Goal: Task Accomplishment & Management: Manage account settings

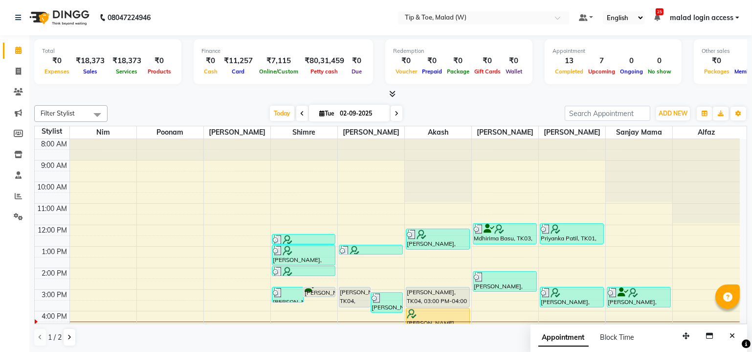
scroll to position [89, 0]
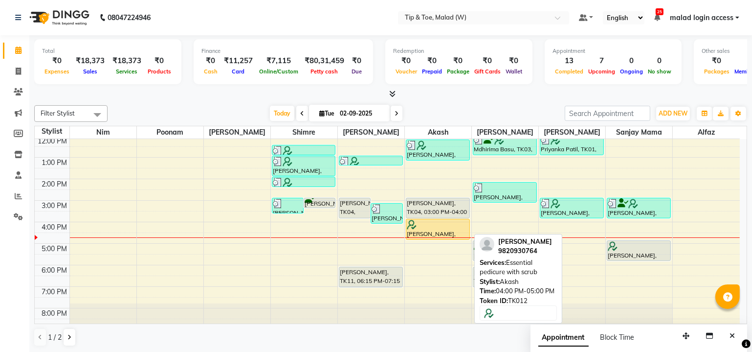
click at [445, 227] on div at bounding box center [438, 225] width 62 height 10
select select "7"
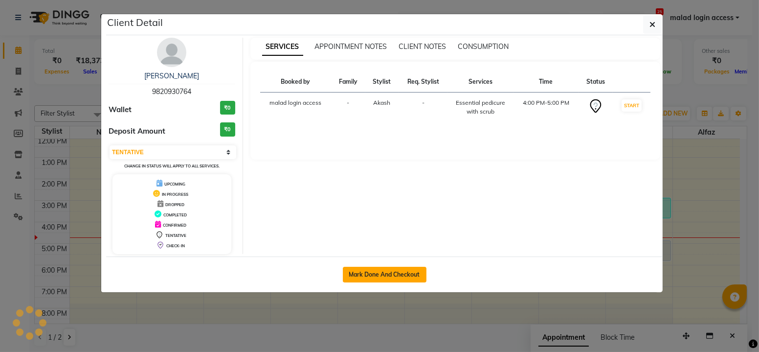
click at [409, 272] on button "Mark Done And Checkout" at bounding box center [385, 275] width 84 height 16
select select "service"
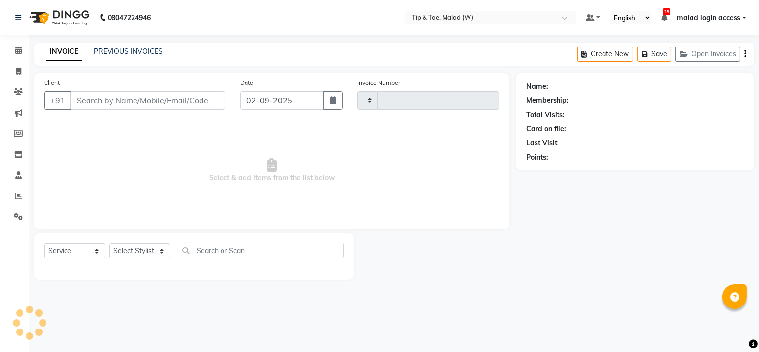
type input "2428"
select select "5930"
type input "9820930764"
select select "41858"
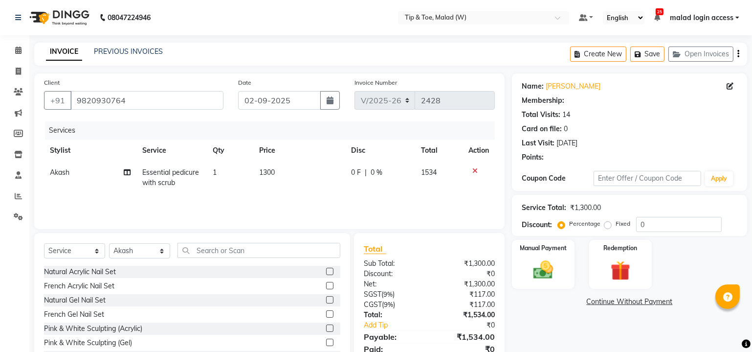
type input "20"
select select "1: Object"
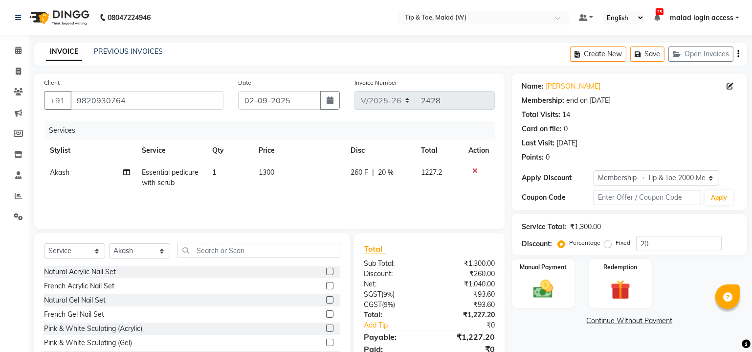
scroll to position [39, 0]
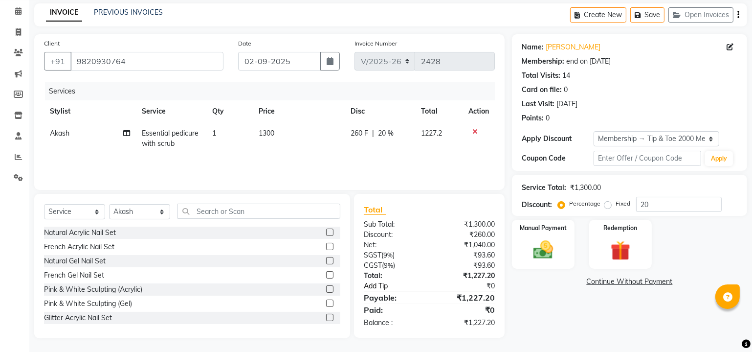
click at [379, 285] on link "Add Tip" at bounding box center [399, 286] width 85 height 10
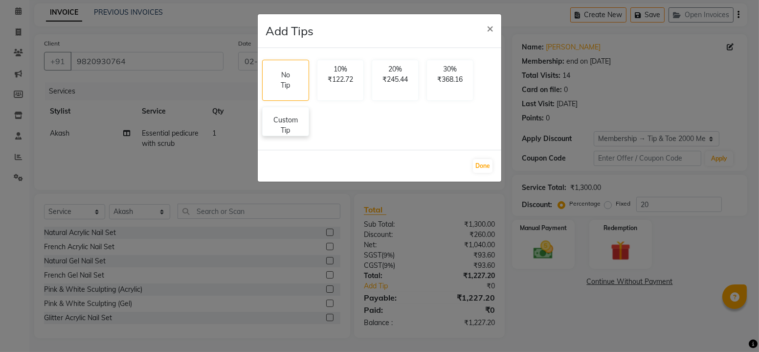
click at [277, 121] on p "Custom Tip" at bounding box center [286, 125] width 34 height 21
select select "41858"
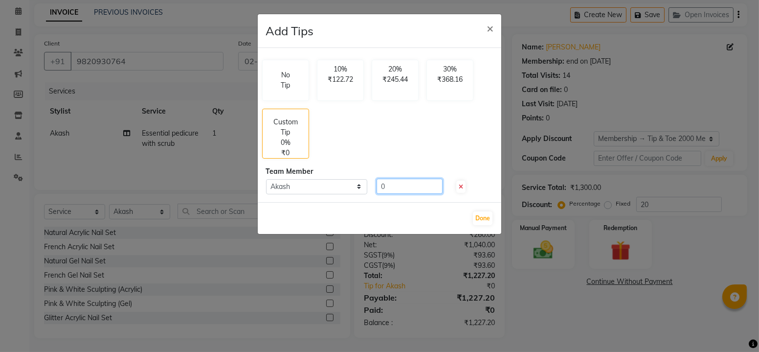
click at [390, 184] on input "0" at bounding box center [410, 186] width 66 height 15
type input "273"
click at [483, 217] on button "Done" at bounding box center [483, 218] width 20 height 14
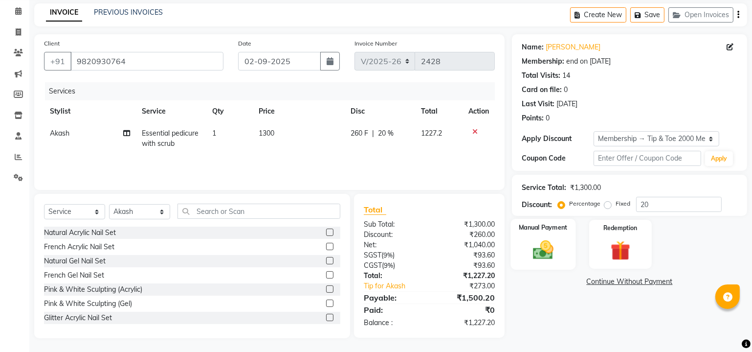
click at [553, 238] on img at bounding box center [543, 250] width 33 height 24
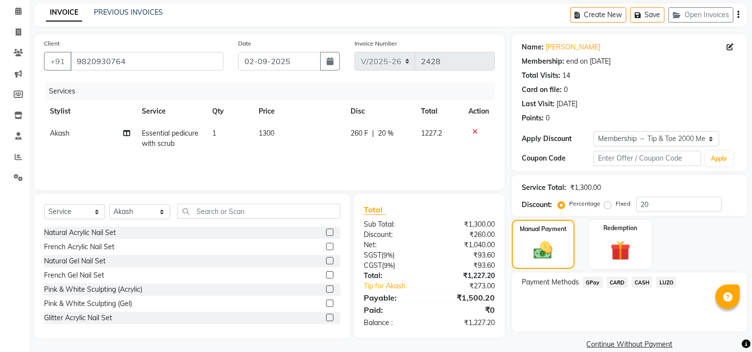
click at [612, 282] on span "CARD" at bounding box center [617, 281] width 21 height 11
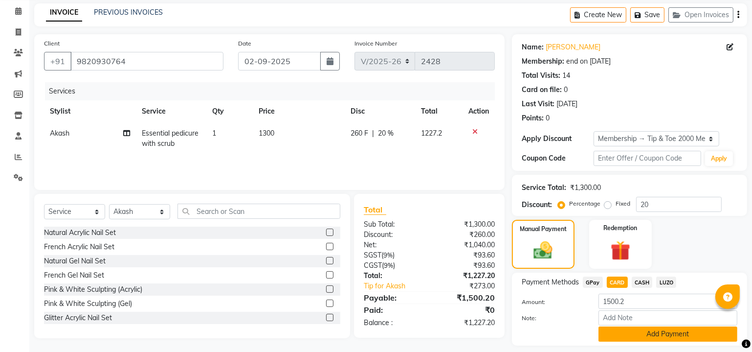
click at [624, 329] on button "Add Payment" at bounding box center [668, 333] width 139 height 15
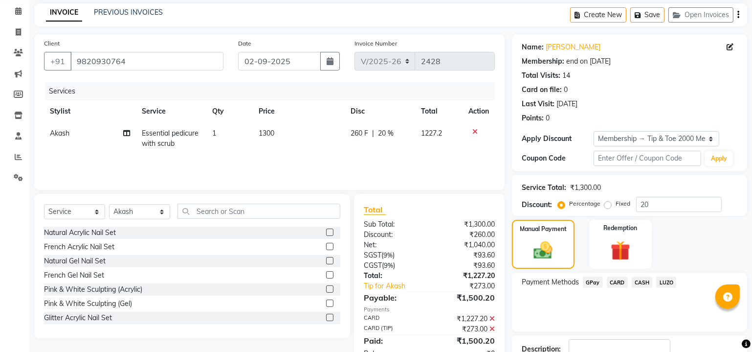
scroll to position [107, 0]
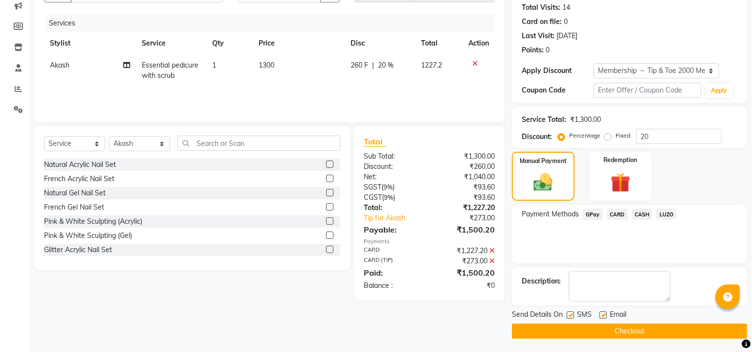
click at [581, 326] on button "Checkout" at bounding box center [629, 330] width 235 height 15
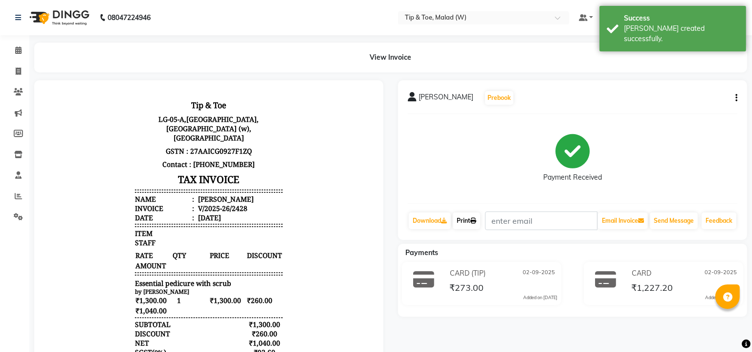
click at [466, 226] on link "Print" at bounding box center [466, 220] width 27 height 17
click at [16, 51] on icon at bounding box center [18, 49] width 6 height 7
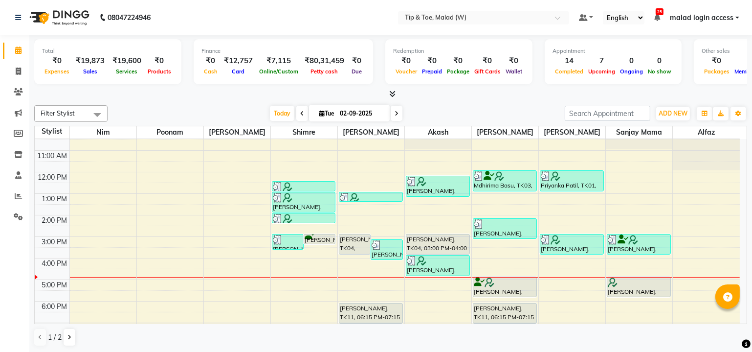
scroll to position [60, 0]
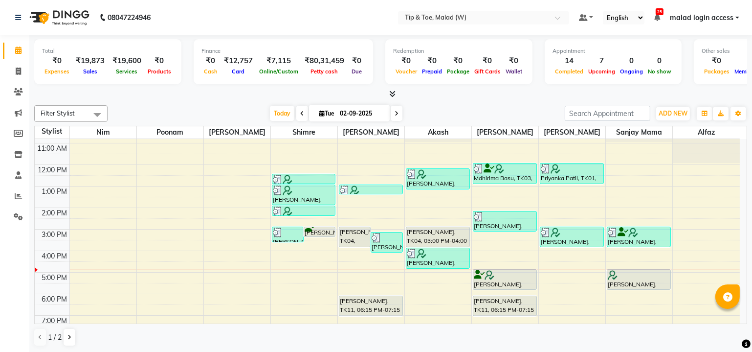
drag, startPoint x: 747, startPoint y: 240, endPoint x: 747, endPoint y: 249, distance: 8.3
click at [747, 249] on td "8:00 AM 9:00 AM 10:00 AM 11:00 AM 12:00 PM 1:00 PM 2:00 PM 3:00 PM 4:00 PM 5:00…" at bounding box center [391, 231] width 713 height 185
click at [359, 271] on div "8:00 AM 9:00 AM 10:00 AM 11:00 AM 12:00 PM 1:00 PM 2:00 PM 3:00 PM 4:00 PM 5:00…" at bounding box center [387, 218] width 705 height 279
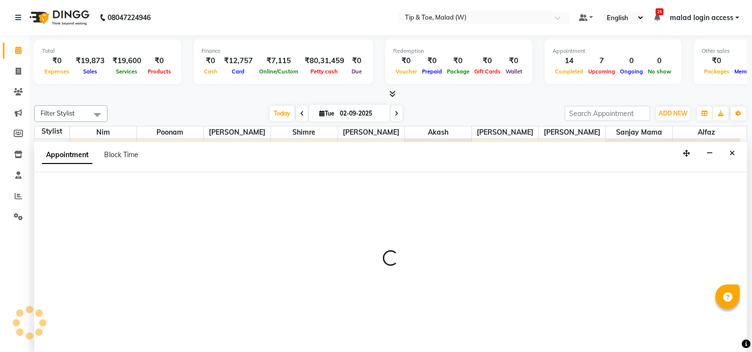
select select "77019"
select select "1020"
select select "tentative"
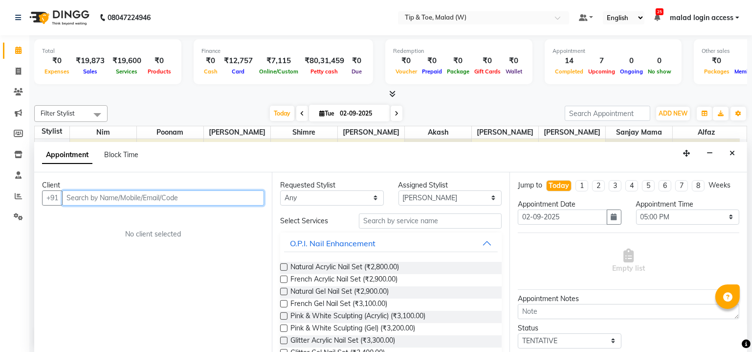
click at [160, 200] on input "text" at bounding box center [163, 197] width 202 height 15
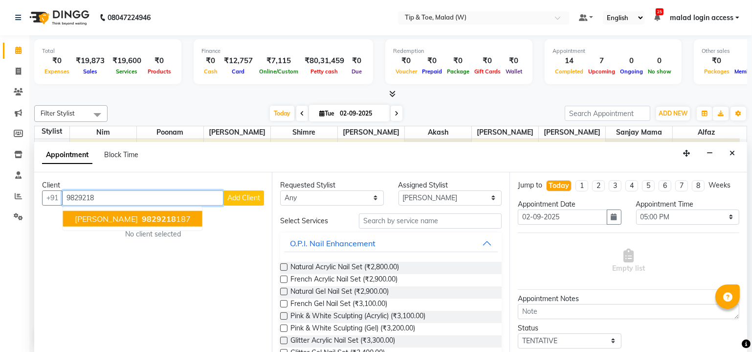
click at [129, 215] on span "[PERSON_NAME]" at bounding box center [106, 218] width 63 height 10
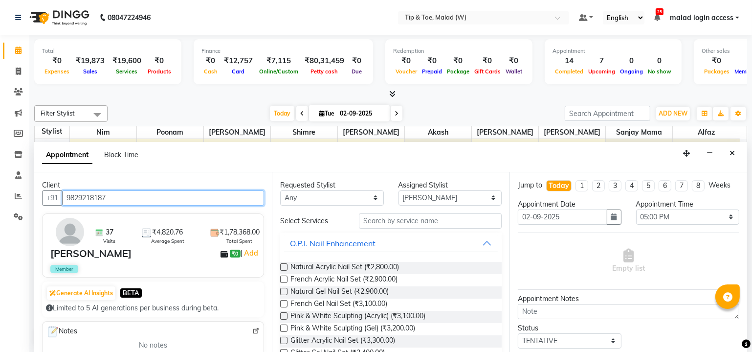
type input "9829218187"
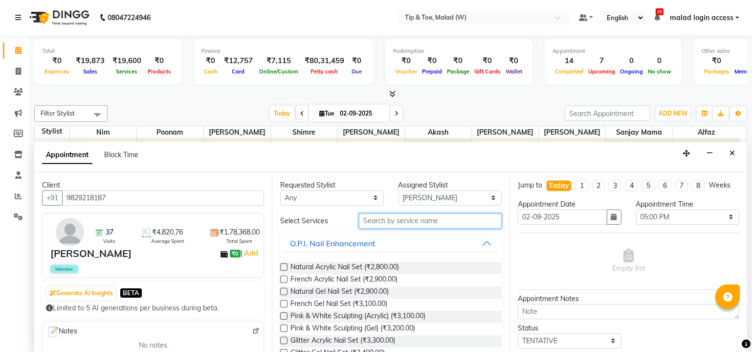
click at [425, 215] on input "text" at bounding box center [430, 220] width 143 height 15
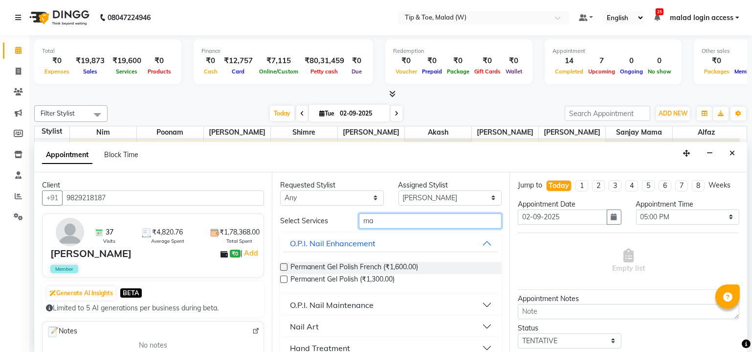
type input "m"
type input "natu"
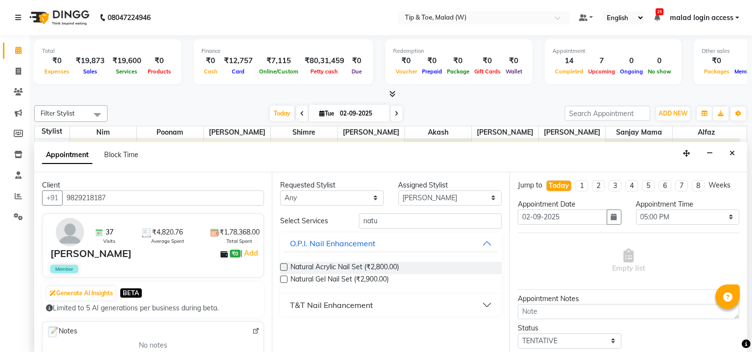
click at [285, 264] on label at bounding box center [283, 266] width 7 height 7
click at [285, 265] on input "checkbox" at bounding box center [283, 268] width 6 height 6
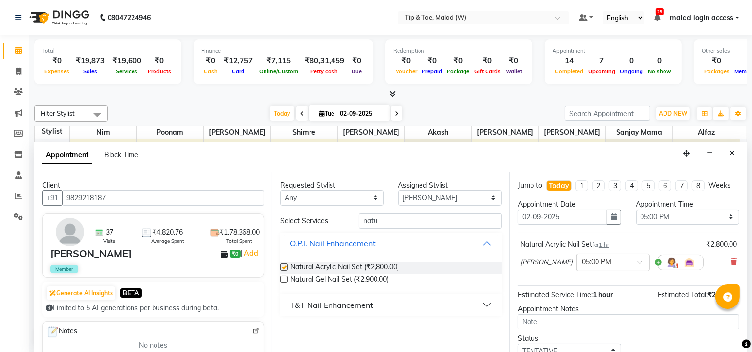
checkbox input "false"
drag, startPoint x: 386, startPoint y: 221, endPoint x: 347, endPoint y: 221, distance: 38.7
click at [347, 221] on div "Select Services natu" at bounding box center [391, 220] width 236 height 15
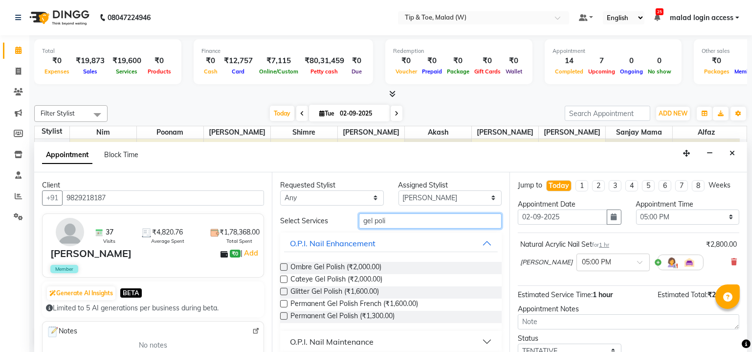
type input "gel poli"
click at [284, 315] on label at bounding box center [283, 315] width 7 height 7
click at [284, 315] on input "checkbox" at bounding box center [283, 317] width 6 height 6
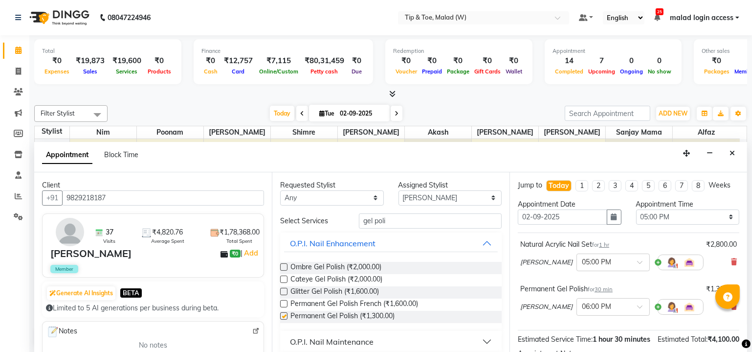
checkbox input "false"
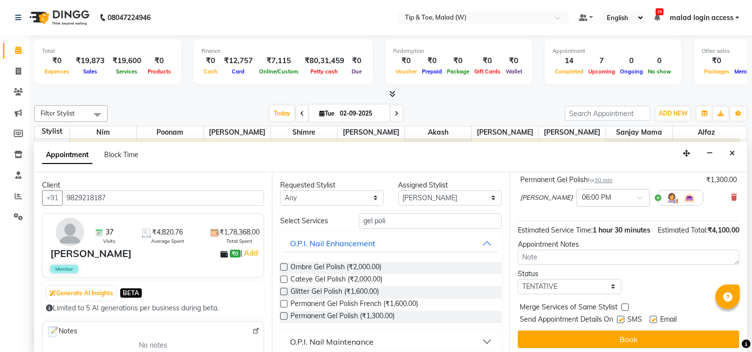
scroll to position [112, 0]
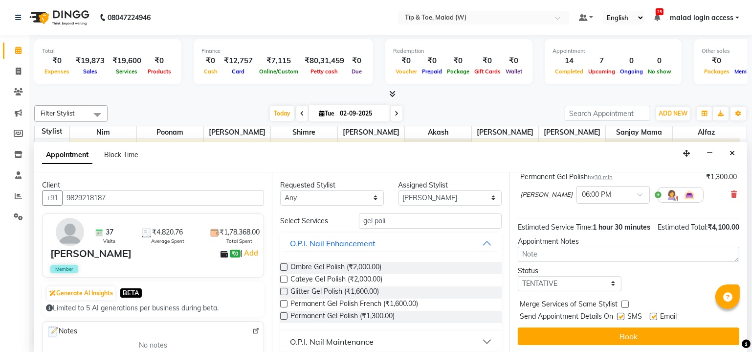
click at [624, 320] on label at bounding box center [620, 316] width 7 height 7
click at [624, 320] on input "checkbox" at bounding box center [620, 317] width 6 height 6
checkbox input "false"
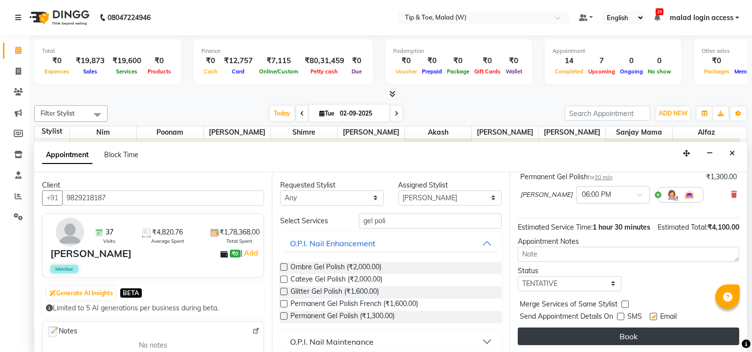
click at [621, 339] on button "Book" at bounding box center [629, 336] width 222 height 18
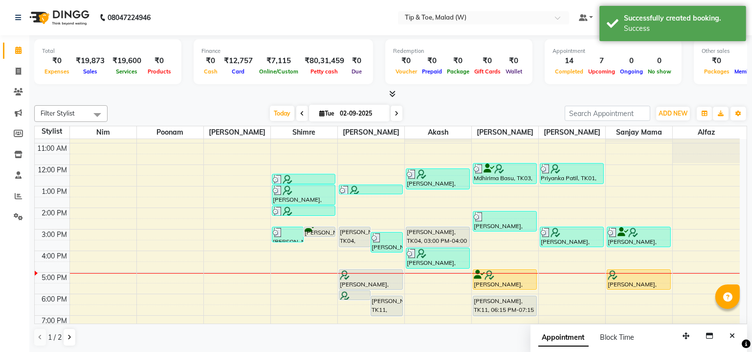
scroll to position [0, 0]
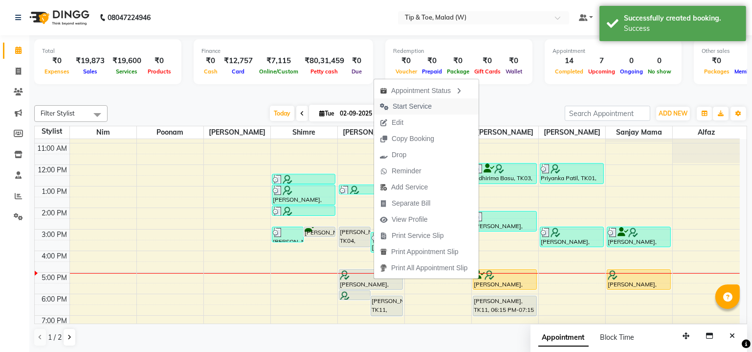
click at [403, 102] on span "Start Service" at bounding box center [412, 106] width 39 height 10
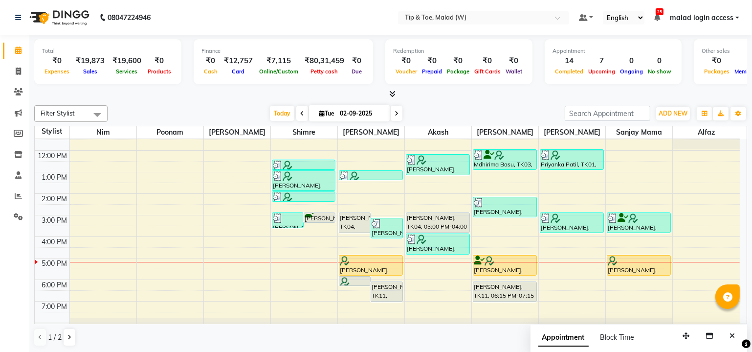
scroll to position [89, 0]
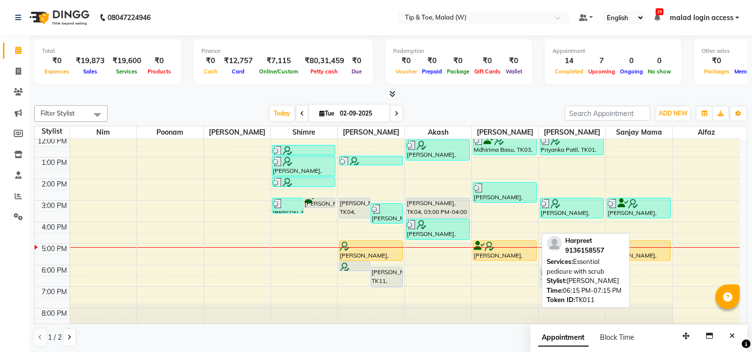
drag, startPoint x: 504, startPoint y: 270, endPoint x: 553, endPoint y: 270, distance: 49.4
click at [553, 270] on div "Filter Stylist Select All Nim poonam [PERSON_NAME] Shimre [PERSON_NAME] Akash […" at bounding box center [390, 225] width 713 height 249
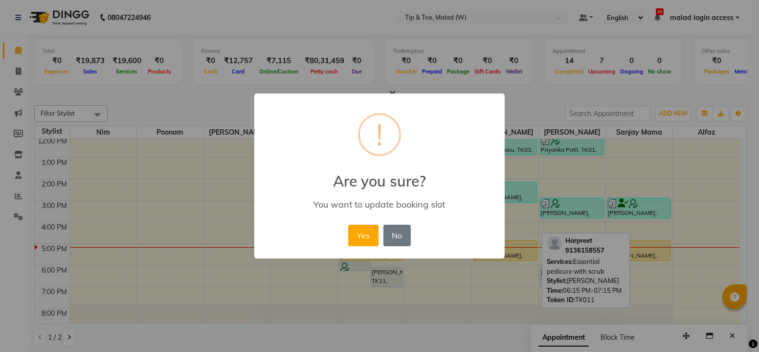
click at [363, 236] on button "Yes" at bounding box center [363, 236] width 30 height 22
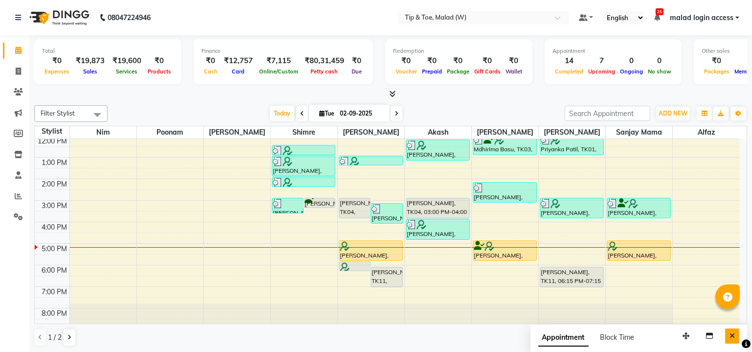
click at [733, 330] on button "Close" at bounding box center [733, 335] width 14 height 15
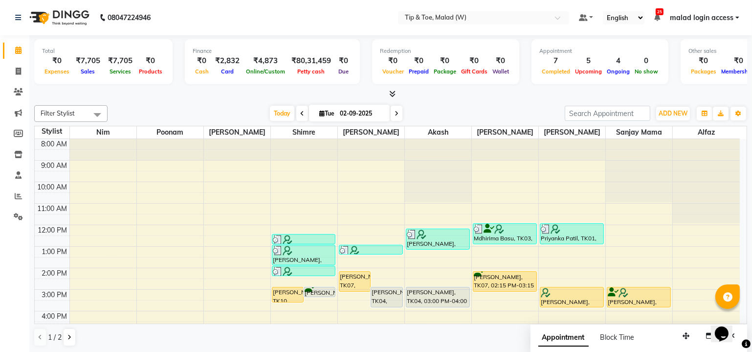
scroll to position [68, 0]
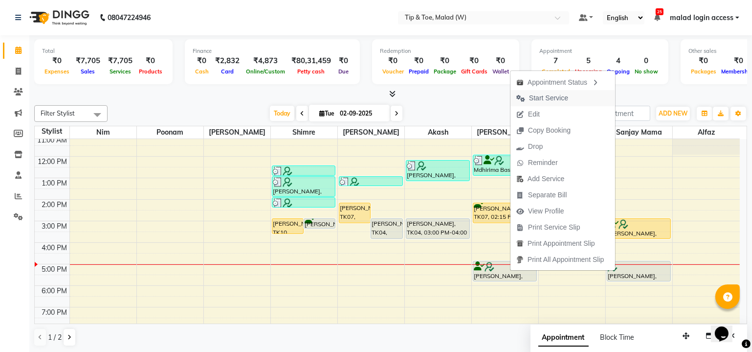
click at [536, 99] on span "Start Service" at bounding box center [548, 98] width 39 height 10
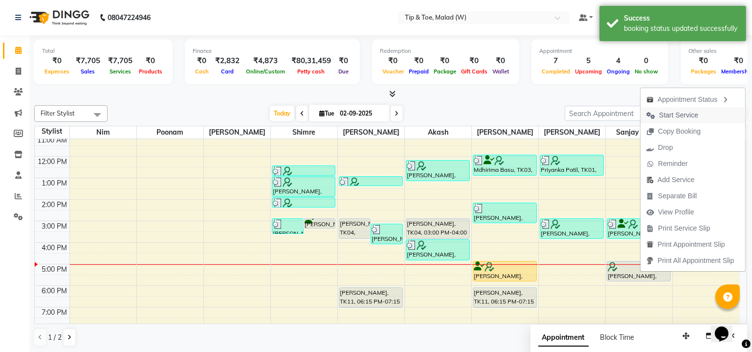
click at [668, 117] on span "Start Service" at bounding box center [678, 115] width 39 height 10
